Goal: Transaction & Acquisition: Purchase product/service

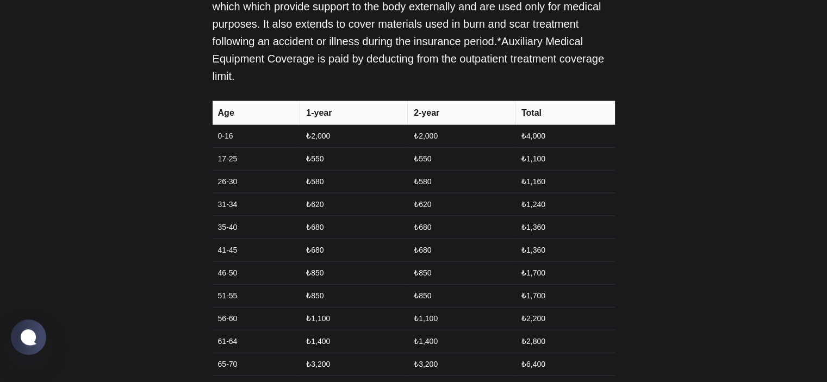
scroll to position [2609, 0]
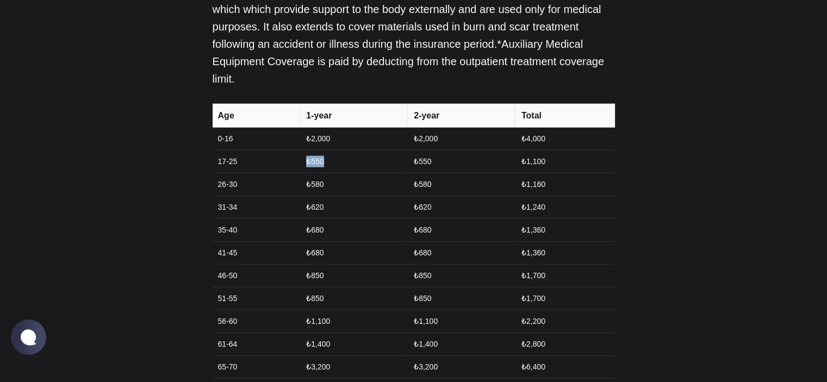
drag, startPoint x: 302, startPoint y: 98, endPoint x: 345, endPoint y: 98, distance: 42.9
click at [345, 151] on td "₺550" at bounding box center [353, 162] width 108 height 23
click at [346, 151] on td "₺550" at bounding box center [353, 162] width 108 height 23
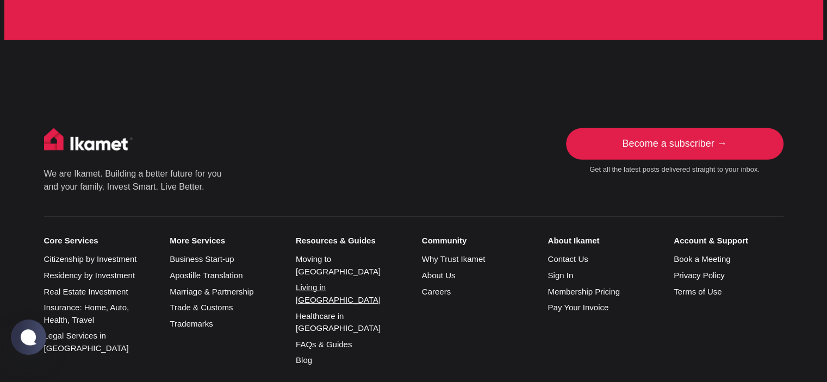
scroll to position [2989, 0]
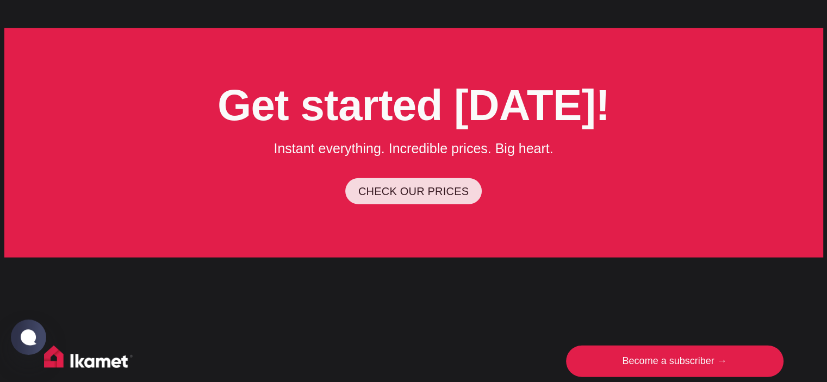
click at [428, 178] on link "CHECK OUR PRICES" at bounding box center [413, 191] width 136 height 26
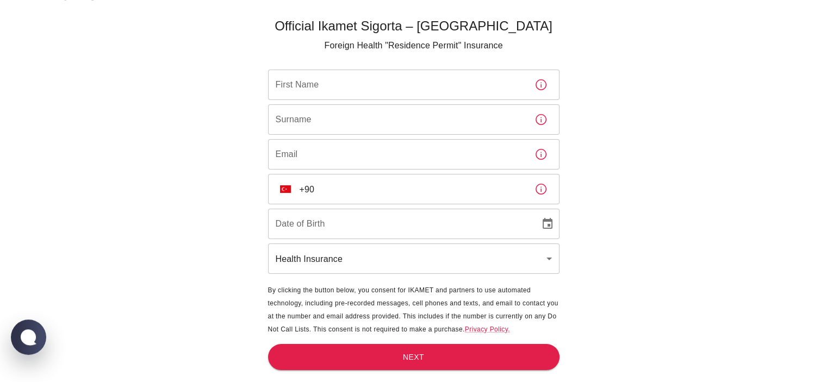
scroll to position [36, 0]
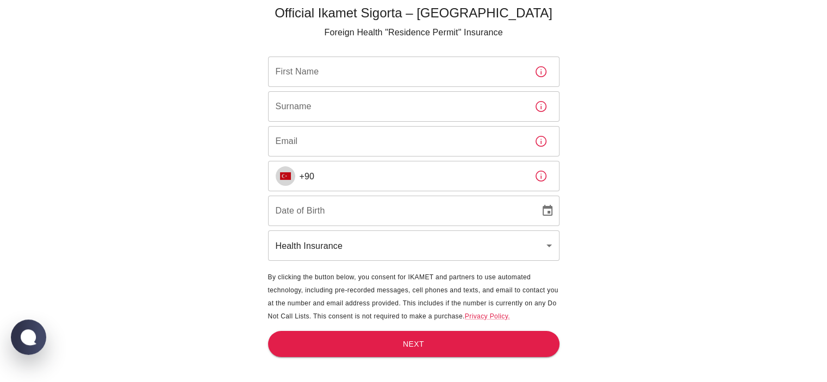
click at [285, 178] on img "Select country" at bounding box center [285, 176] width 11 height 8
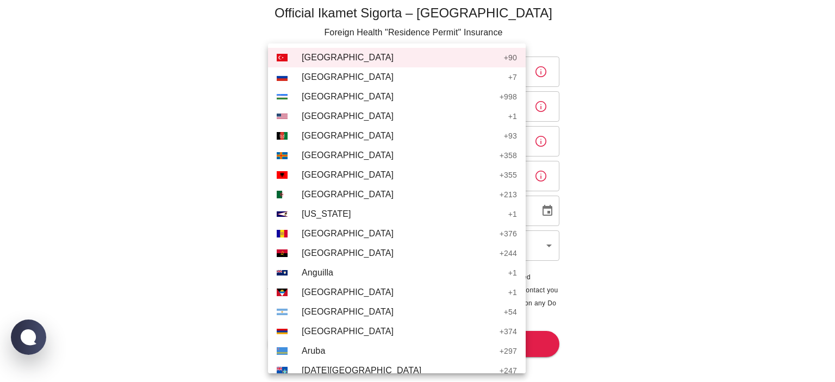
click at [778, 143] on div at bounding box center [417, 191] width 835 height 382
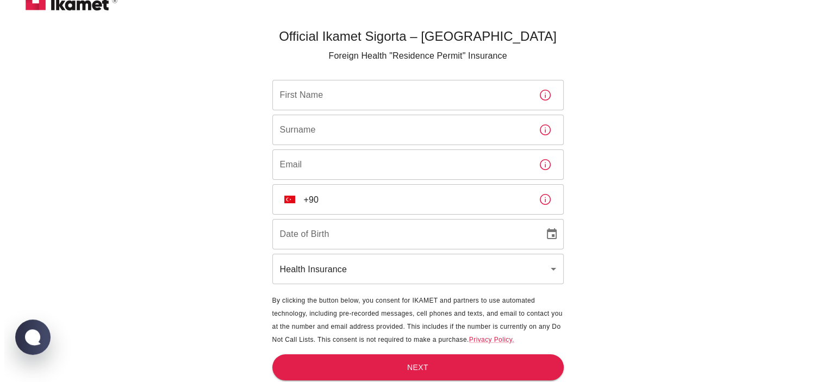
scroll to position [0, 0]
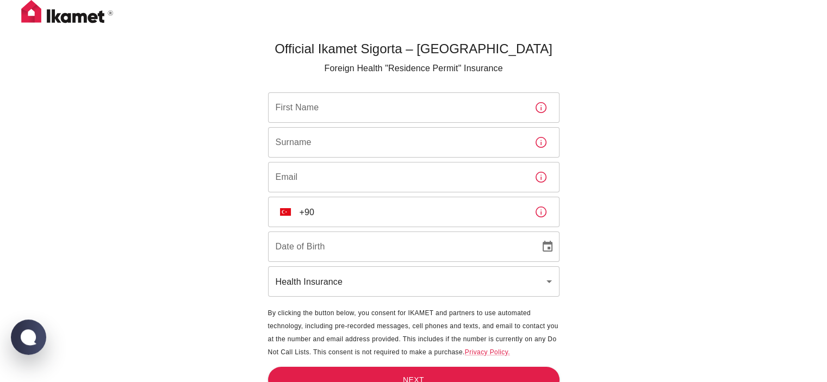
click at [368, 102] on input "First Name" at bounding box center [397, 107] width 258 height 30
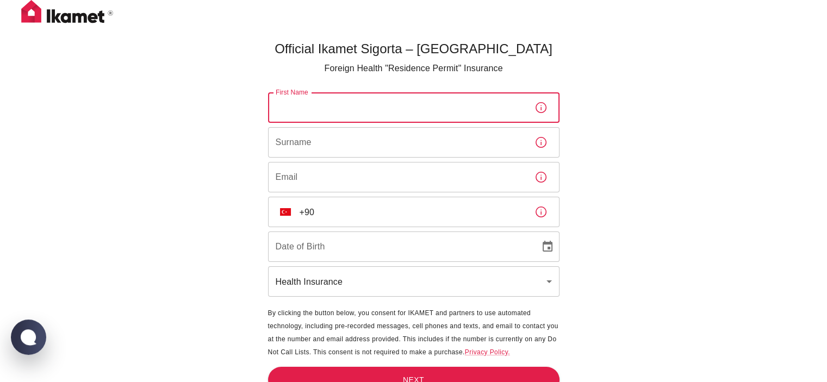
click at [689, 280] on div "Official Ikamet Sigorta – [DEMOGRAPHIC_DATA] Foreign Health "Residence Permit" …" at bounding box center [413, 209] width 827 height 418
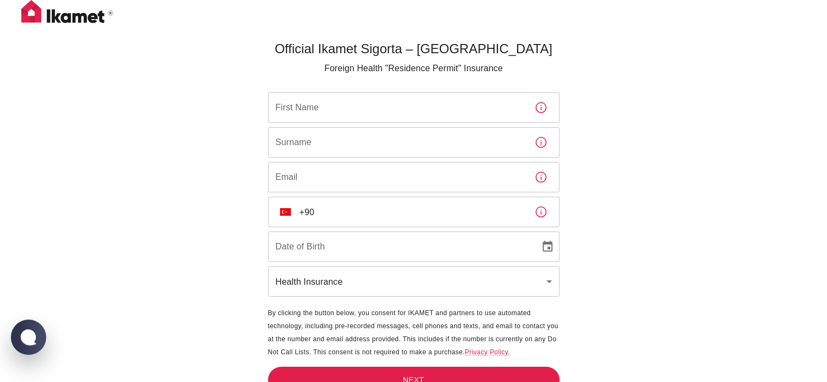
click at [355, 102] on input "First Name" at bounding box center [397, 107] width 258 height 30
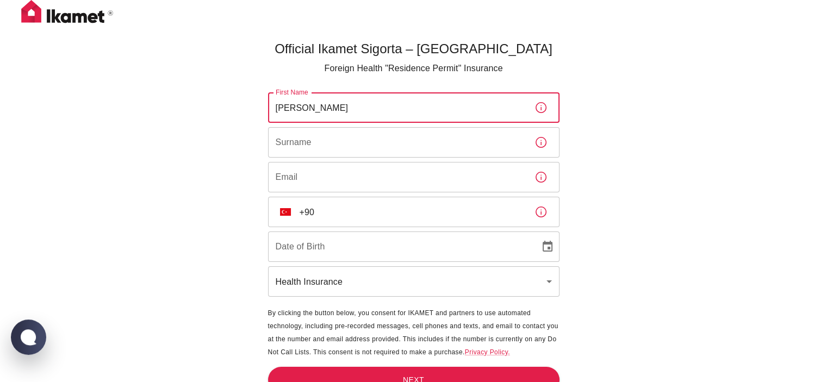
type input "[PERSON_NAME]"
click at [318, 143] on input "Surname" at bounding box center [397, 142] width 258 height 30
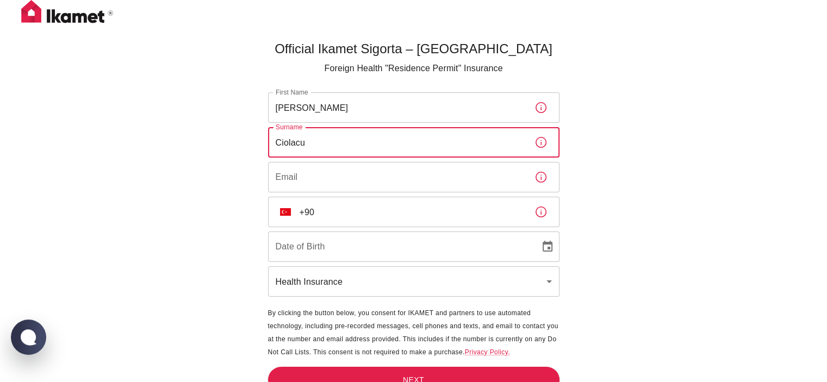
type input "Ciolacu"
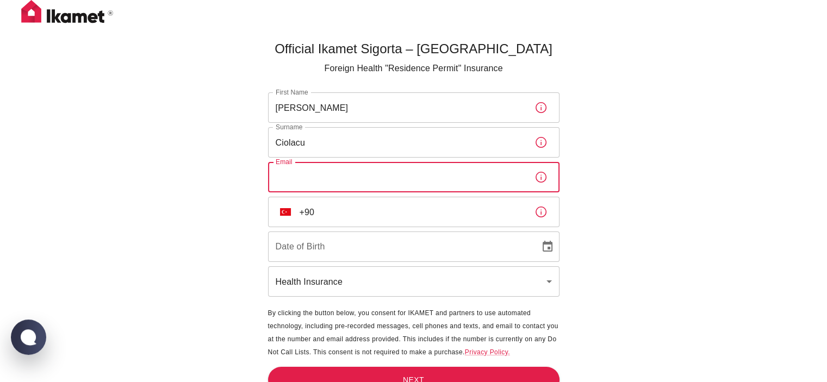
click at [298, 181] on input "Email" at bounding box center [397, 177] width 258 height 30
type input "[EMAIL_ADDRESS][DOMAIN_NAME]"
click at [292, 216] on button "TR" at bounding box center [286, 212] width 20 height 20
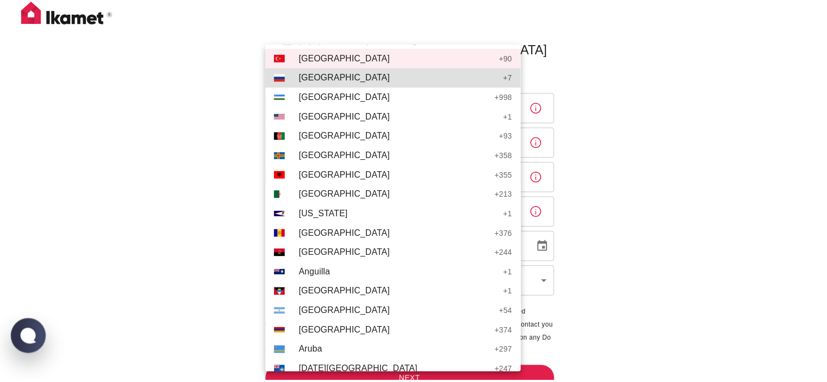
scroll to position [3410, 0]
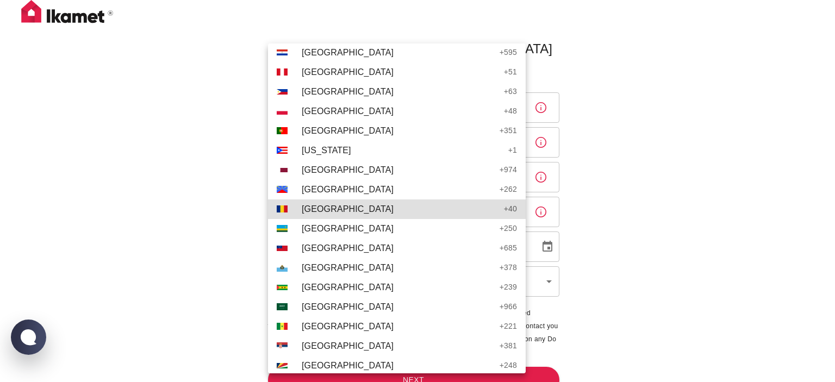
click at [311, 206] on span "[GEOGRAPHIC_DATA]" at bounding box center [400, 209] width 197 height 13
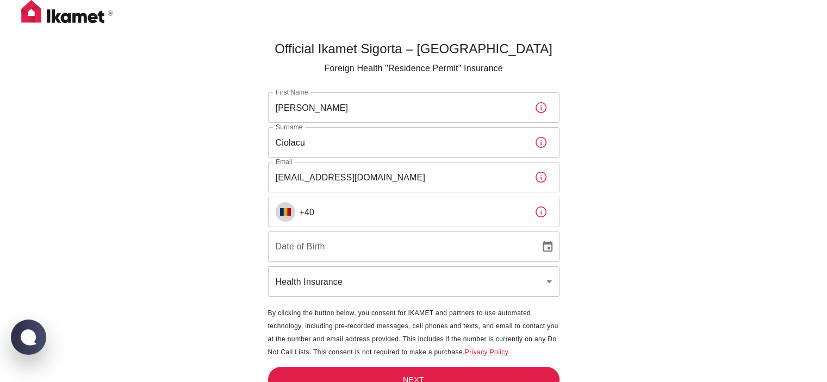
click at [357, 213] on input "+40" at bounding box center [412, 212] width 226 height 30
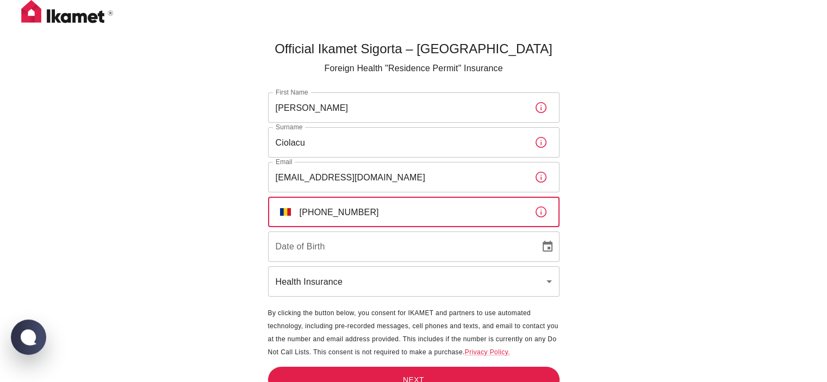
type input "[PHONE_NUMBER]"
click at [333, 244] on input "DD/MM/YYYY" at bounding box center [400, 247] width 264 height 30
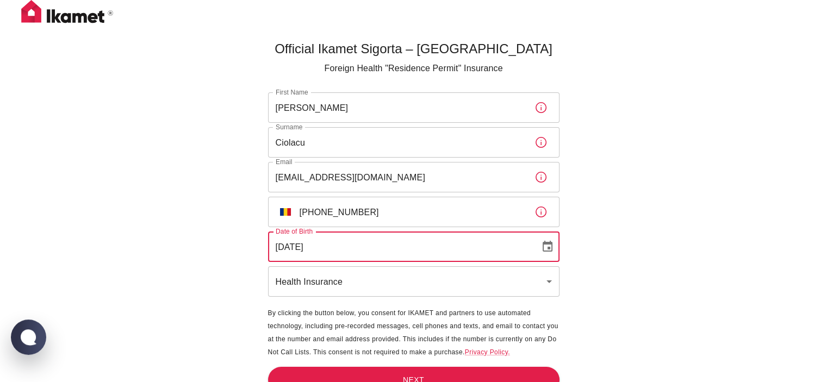
type input "[DATE]"
click at [352, 284] on body "Official Ikamet Sigorta – [DEMOGRAPHIC_DATA] Foreign Health "Residence Permit" …" at bounding box center [417, 209] width 835 height 418
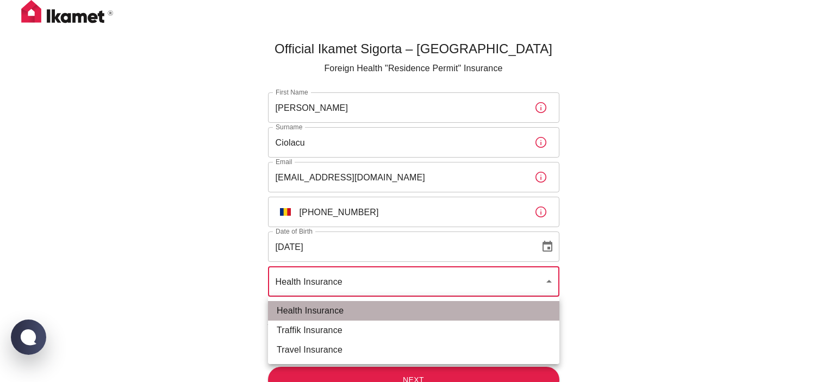
click at [348, 310] on li "Health Insurance" at bounding box center [413, 311] width 291 height 20
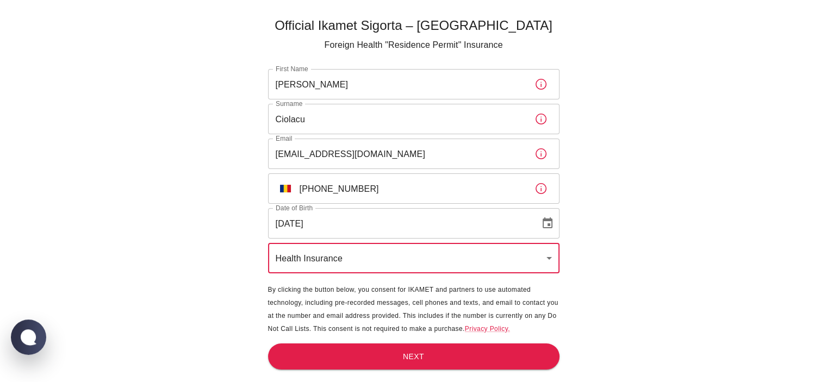
scroll to position [36, 0]
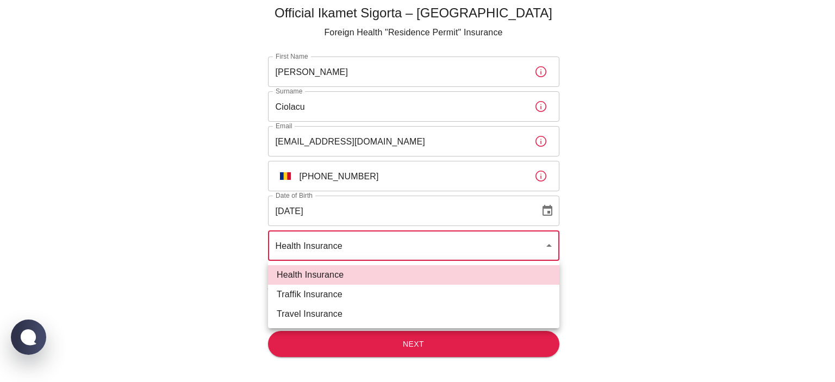
click at [430, 230] on body "Official Ikamet Sigorta – [DEMOGRAPHIC_DATA] Foreign Health "Residence Permit" …" at bounding box center [417, 173] width 835 height 418
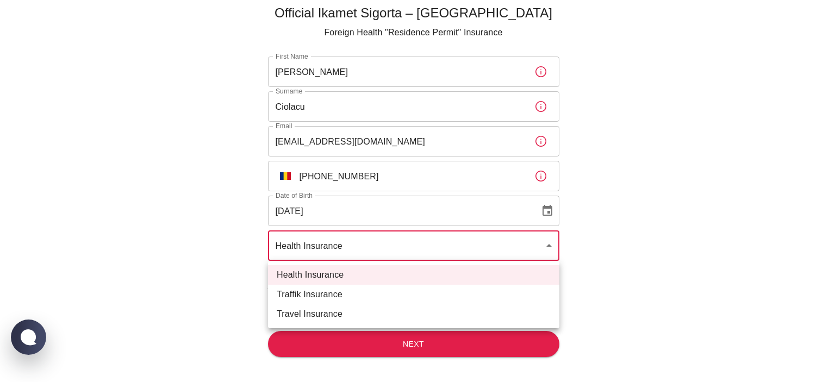
click at [427, 241] on div at bounding box center [417, 191] width 835 height 382
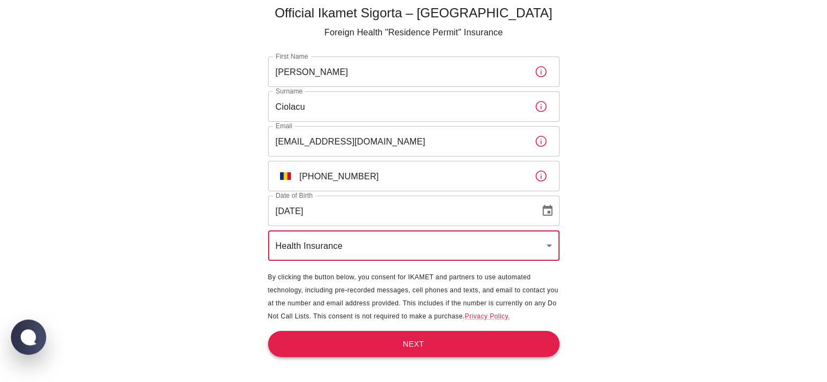
click at [411, 339] on button "Next" at bounding box center [413, 344] width 291 height 27
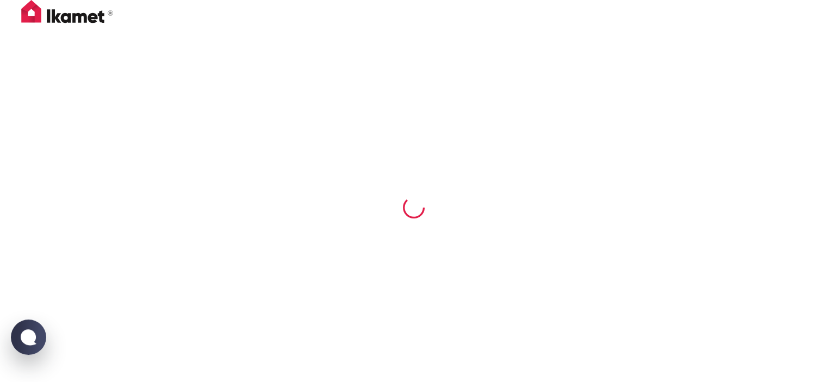
scroll to position [0, 0]
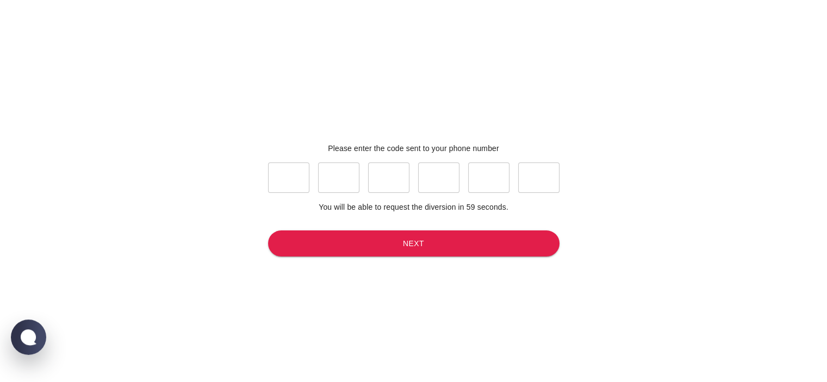
drag, startPoint x: 309, startPoint y: 176, endPoint x: 308, endPoint y: 170, distance: 6.0
click at [308, 176] on div "​ ​ ​ ​ ​ ​" at bounding box center [413, 178] width 291 height 30
click at [281, 184] on input "text" at bounding box center [288, 178] width 41 height 30
type input "3"
type input "7"
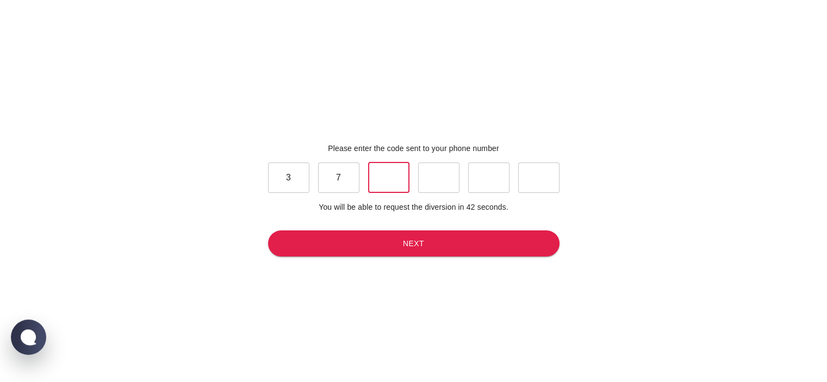
type input "8"
type input "6"
type input "3"
type input "2"
click at [385, 246] on button "Next" at bounding box center [413, 243] width 291 height 27
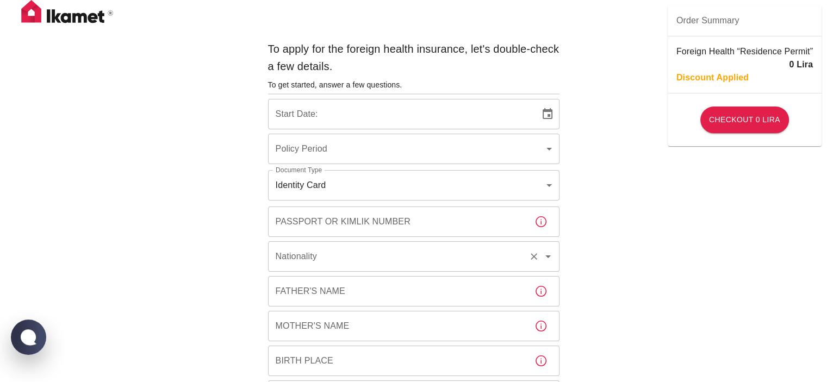
type input "b7343ef8-d55e-4554-96a8-76e30347e985"
type input "[DATE]"
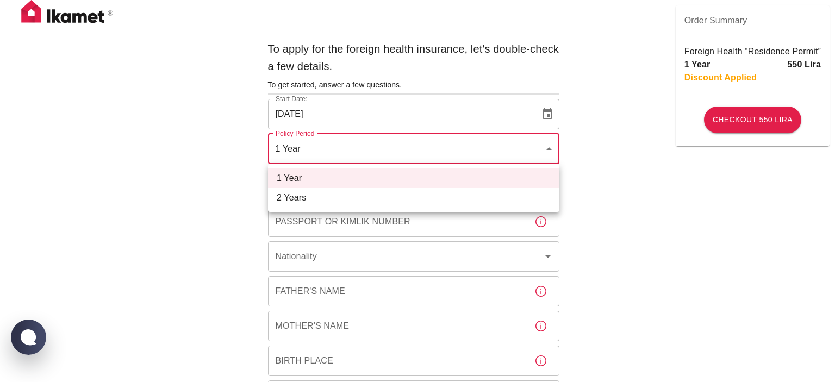
click at [313, 141] on div at bounding box center [417, 191] width 835 height 382
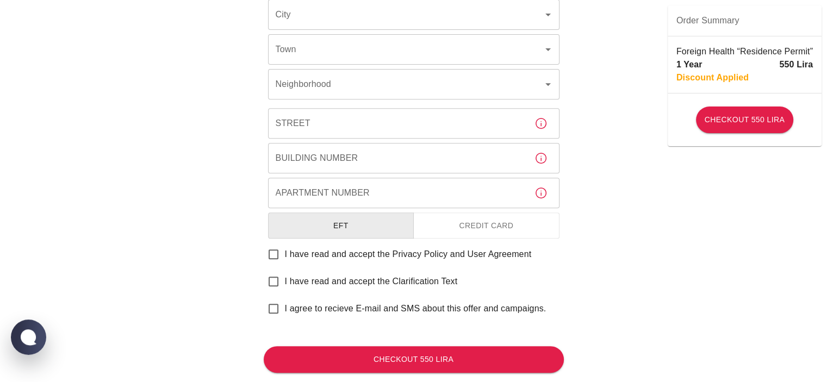
scroll to position [459, 0]
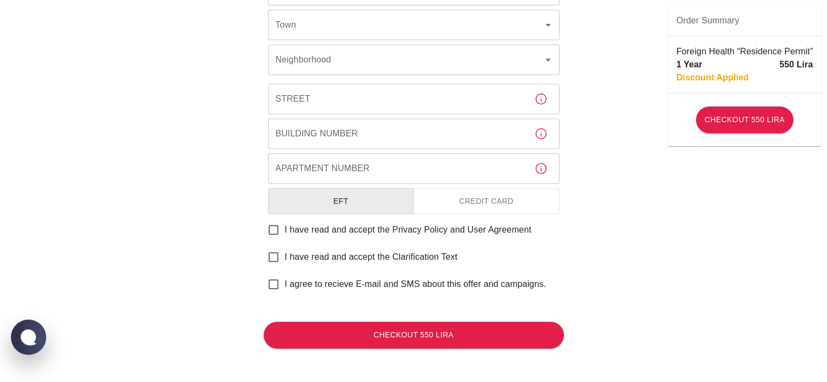
click at [471, 226] on span "I have read and accept the Privacy Policy and User Agreement" at bounding box center [408, 229] width 247 height 13
click at [285, 226] on input "I have read and accept the Privacy Policy and User Agreement" at bounding box center [273, 229] width 23 height 23
checkbox input "true"
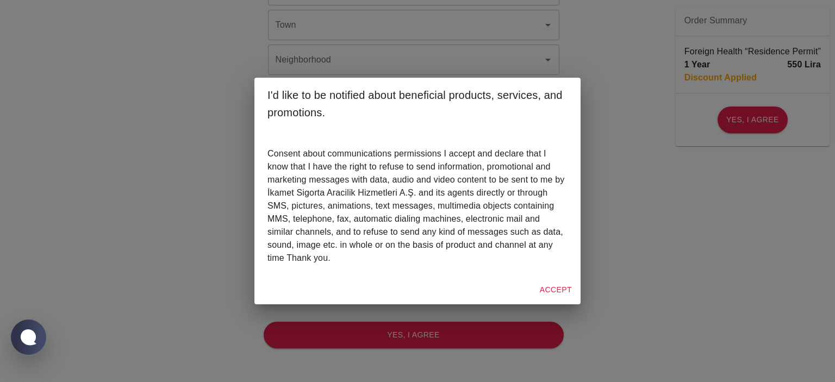
click at [765, 235] on div "I'd like to be notified about beneficial products, services, and promotions. Co…" at bounding box center [417, 191] width 835 height 382
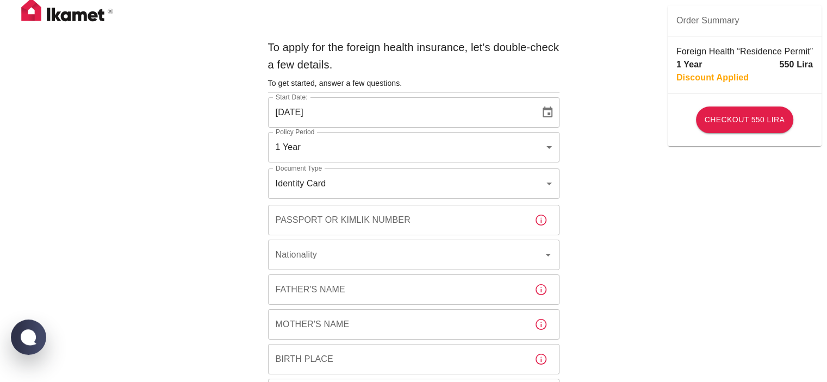
scroll to position [0, 0]
click at [404, 60] on h6 "To apply for the foreign health insurance, let's double-check a few details." at bounding box center [413, 57] width 291 height 35
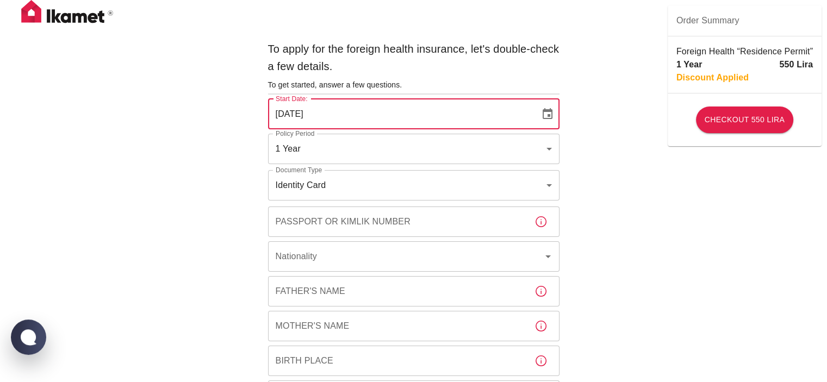
click at [353, 108] on input "[DATE]" at bounding box center [400, 114] width 264 height 30
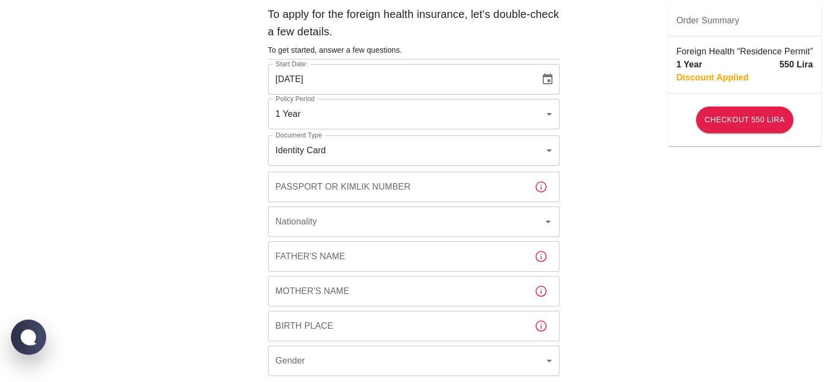
scroll to position [54, 0]
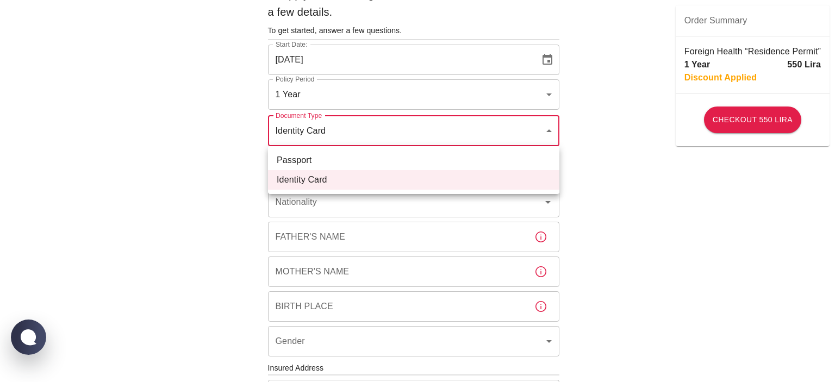
click at [379, 129] on body "To apply for the foreign health insurance, let's double-check a few details. To…" at bounding box center [417, 367] width 835 height 842
click at [319, 160] on li "Passport" at bounding box center [413, 161] width 291 height 20
type input "passport"
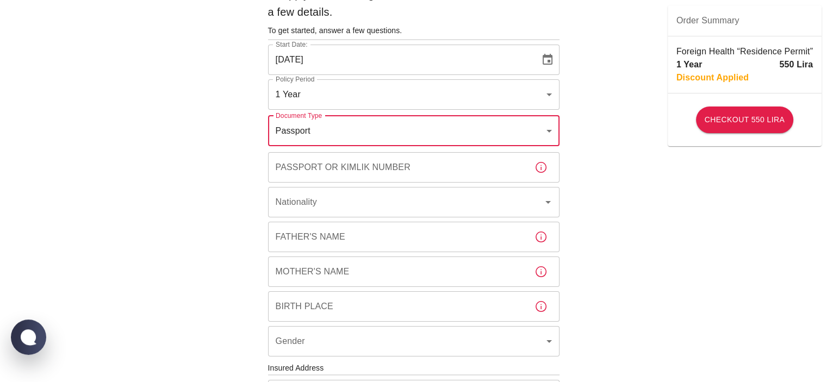
click at [358, 166] on input "Passport or Kimlik Number" at bounding box center [397, 167] width 258 height 30
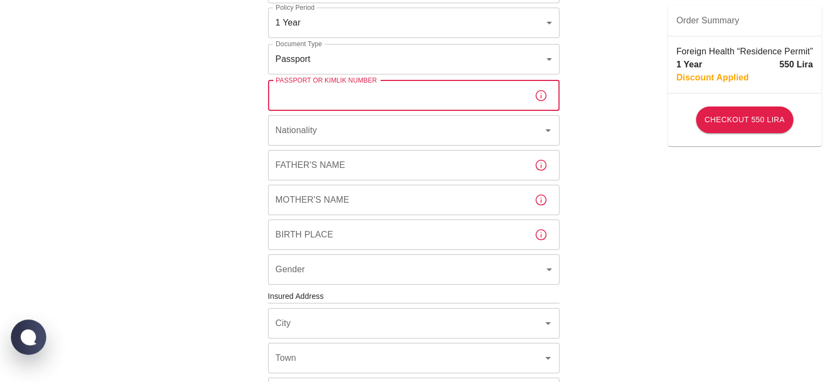
scroll to position [272, 0]
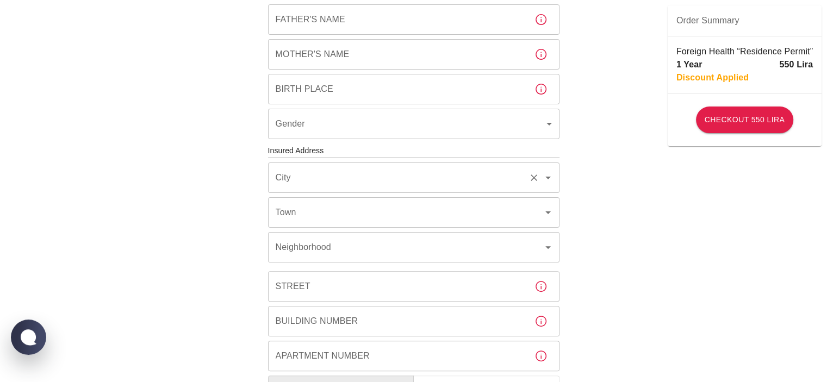
click at [404, 189] on div "City" at bounding box center [413, 178] width 291 height 30
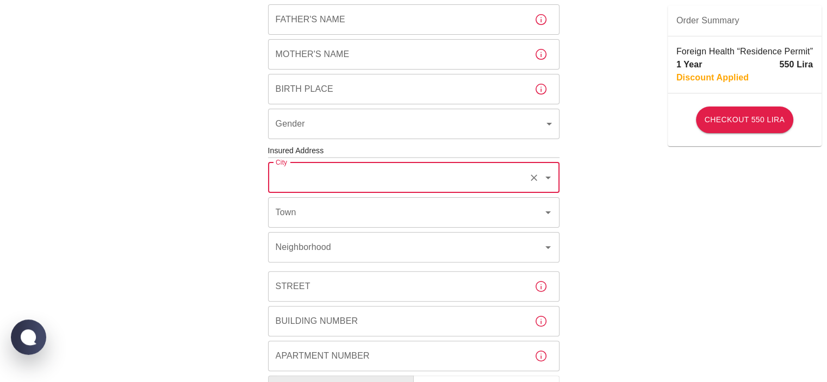
click at [404, 182] on input "City" at bounding box center [398, 177] width 251 height 21
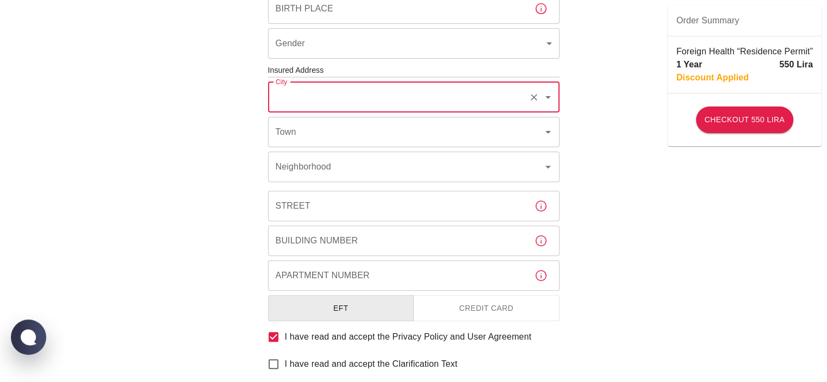
scroll to position [351, 0]
click at [377, 105] on input "City" at bounding box center [398, 99] width 251 height 21
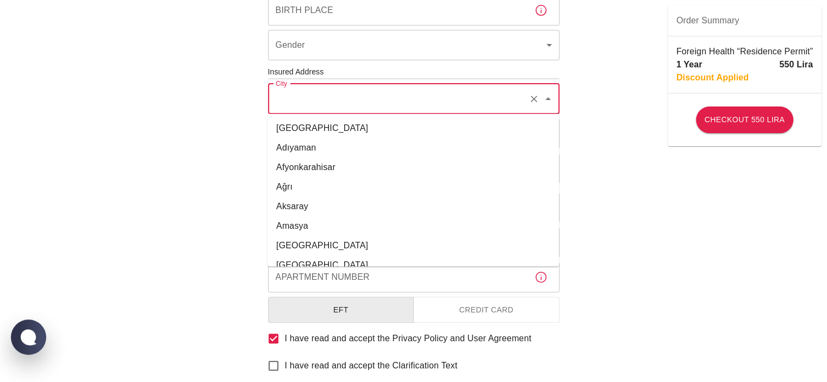
click at [377, 105] on input "City" at bounding box center [398, 99] width 251 height 21
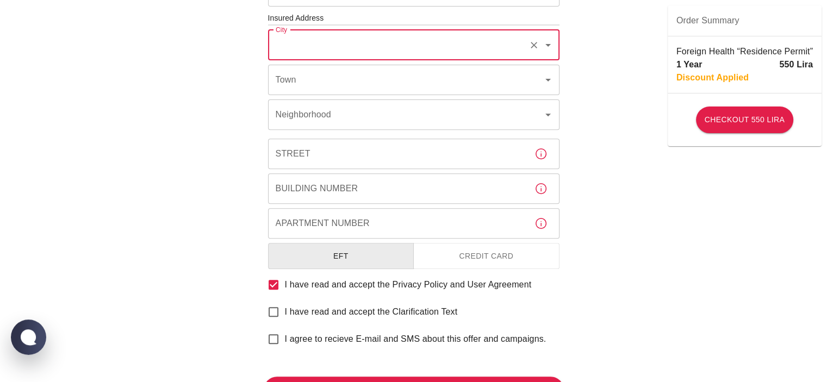
scroll to position [405, 0]
click at [435, 218] on input "Apartment Number" at bounding box center [397, 223] width 258 height 30
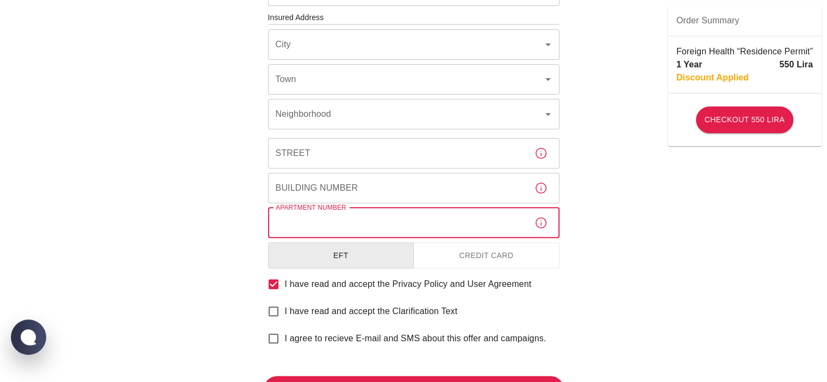
click at [434, 217] on input "Apartment Number" at bounding box center [397, 223] width 258 height 30
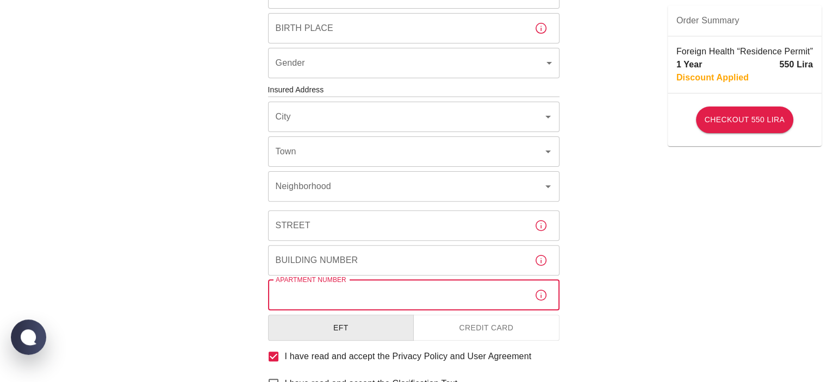
scroll to position [242, 0]
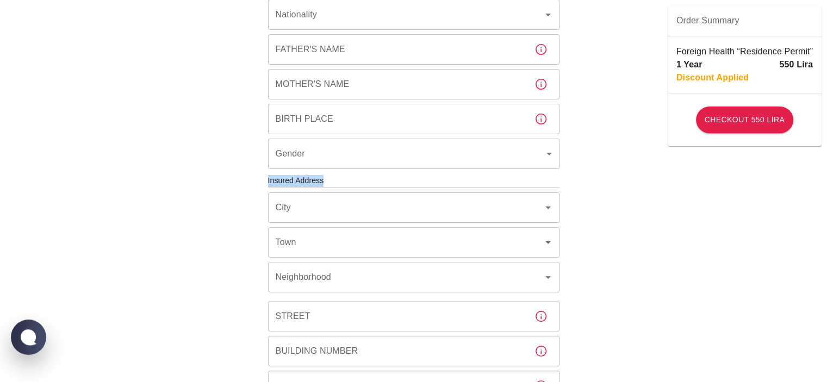
drag, startPoint x: 265, startPoint y: 180, endPoint x: 328, endPoint y: 180, distance: 63.0
click at [327, 180] on div "To apply for the foreign health insurance, let's double-check a few details. To…" at bounding box center [414, 162] width 300 height 736
copy h6 "Insured Address"
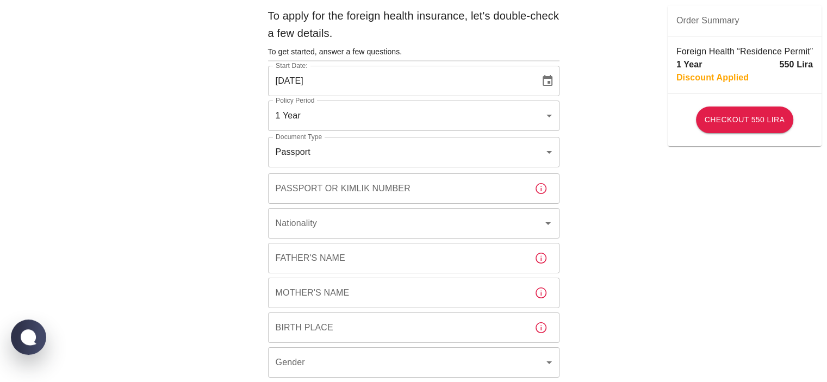
scroll to position [0, 0]
